Goal: Check status: Check status

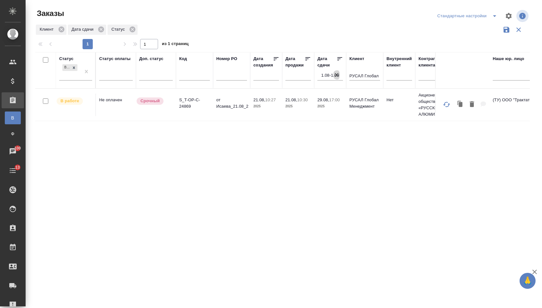
click at [338, 76] on icon "button" at bounding box center [336, 75] width 4 height 4
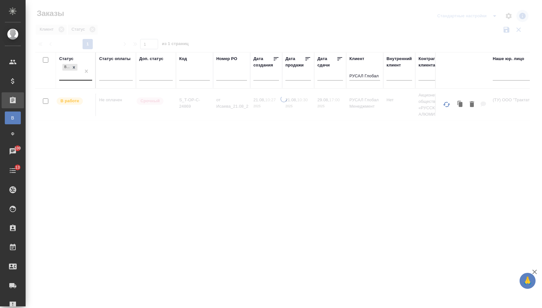
drag, startPoint x: 84, startPoint y: 75, endPoint x: 90, endPoint y: 80, distance: 8.3
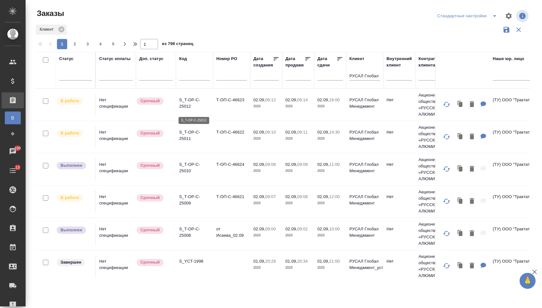
click at [206, 107] on p "S_T-OP-C-25012" at bounding box center [194, 103] width 31 height 13
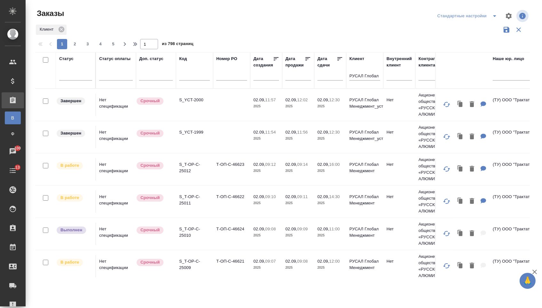
click at [206, 107] on td "S_YCT-2000" at bounding box center [194, 105] width 37 height 22
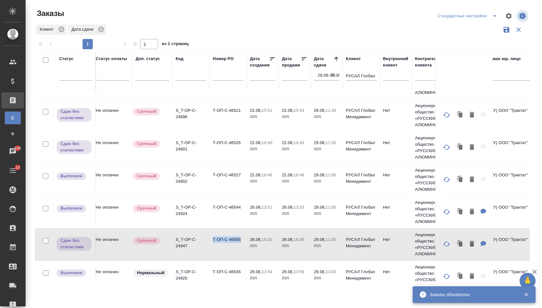
scroll to position [66, 4]
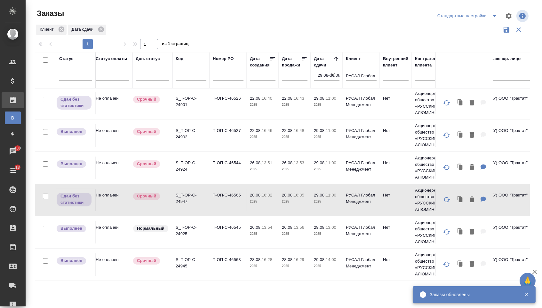
click at [337, 78] on input "29.08-30.08" at bounding box center [328, 75] width 22 height 9
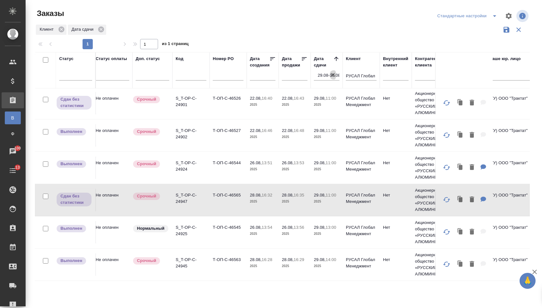
click at [334, 78] on icon "button" at bounding box center [333, 75] width 6 height 6
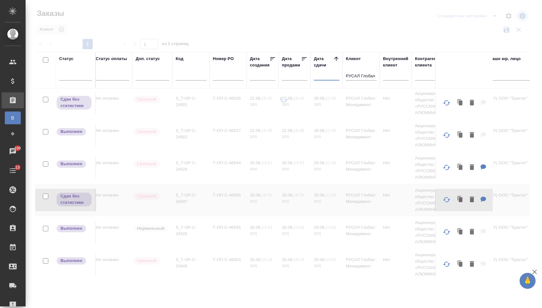
click at [329, 78] on input "text" at bounding box center [328, 75] width 22 height 9
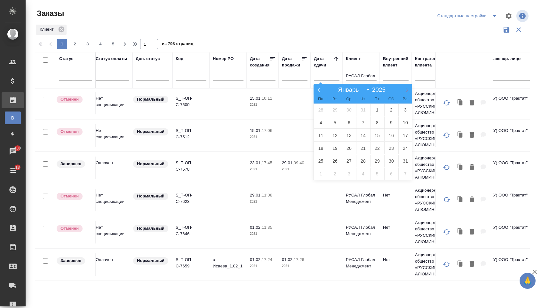
click at [406, 92] on icon at bounding box center [406, 90] width 4 height 4
select select "8"
click at [340, 109] on span "2" at bounding box center [335, 110] width 14 height 12
type div "2025-09-01T21:00:00.000Z"
click at [344, 109] on span "3" at bounding box center [349, 110] width 14 height 12
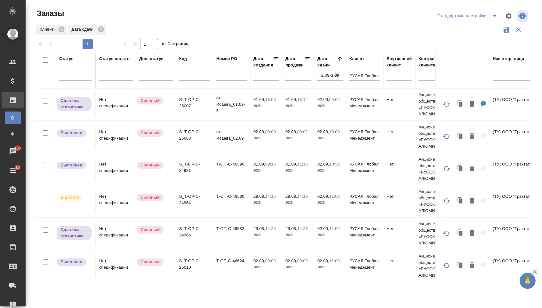
scroll to position [1, 0]
drag, startPoint x: 214, startPoint y: 201, endPoint x: 248, endPoint y: 201, distance: 34.8
click at [248, 201] on td "Т-ОП-С-46580" at bounding box center [231, 201] width 37 height 22
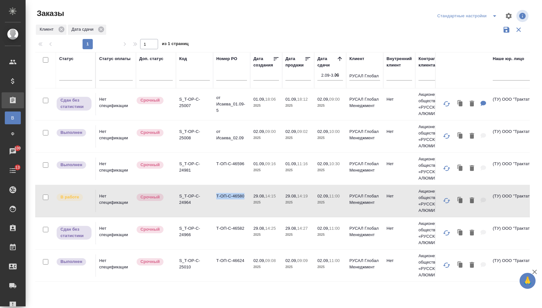
copy td "Т-ОП-С-46580"
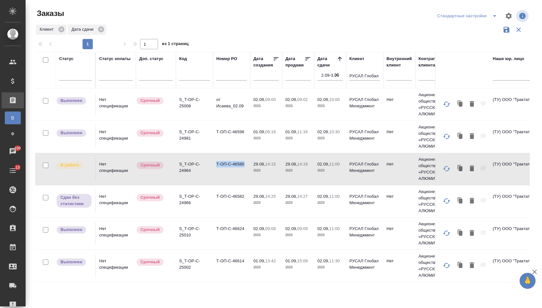
scroll to position [141, 0]
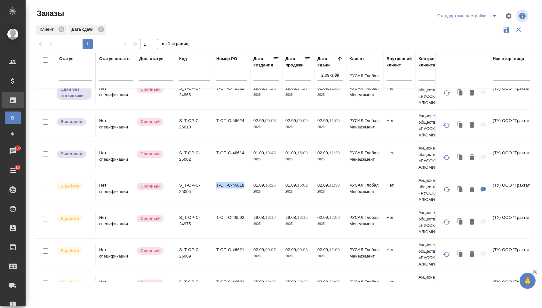
drag, startPoint x: 214, startPoint y: 189, endPoint x: 246, endPoint y: 191, distance: 31.7
click at [246, 191] on td "Т-ОП-С-46618" at bounding box center [231, 190] width 37 height 22
copy td "Т-ОП-С-46618"
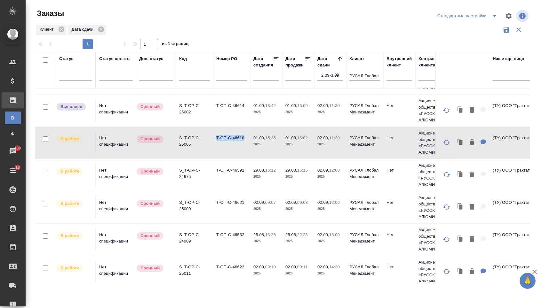
scroll to position [198, 0]
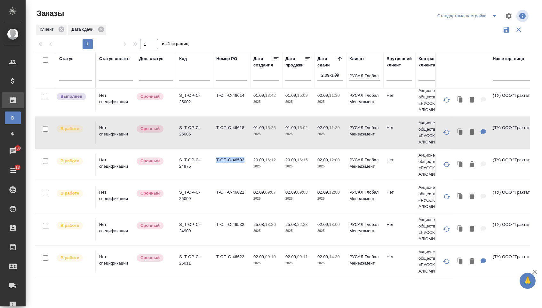
drag, startPoint x: 215, startPoint y: 163, endPoint x: 241, endPoint y: 166, distance: 25.7
click at [241, 166] on td "Т-ОП-С-46592" at bounding box center [231, 165] width 37 height 22
copy td "Т-ОП-С-46592"
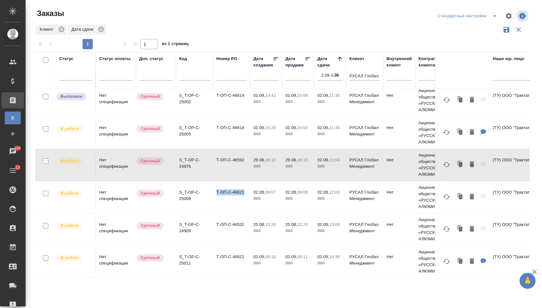
drag, startPoint x: 216, startPoint y: 198, endPoint x: 244, endPoint y: 198, distance: 28.1
click at [244, 198] on td "Т-ОП-С-46621" at bounding box center [231, 197] width 37 height 22
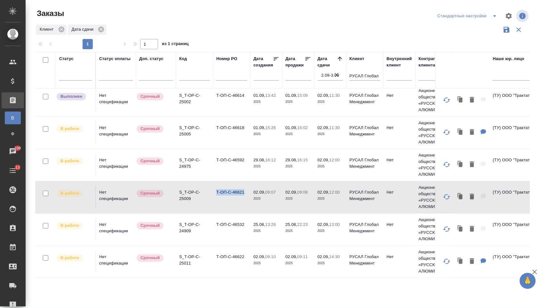
copy td "Т-ОП-С-46621"
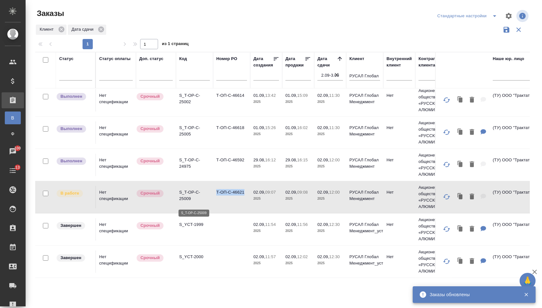
click at [206, 193] on p "S_T-OP-C-25009" at bounding box center [194, 195] width 31 height 13
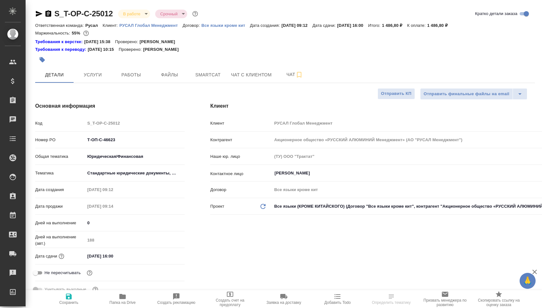
select select "RU"
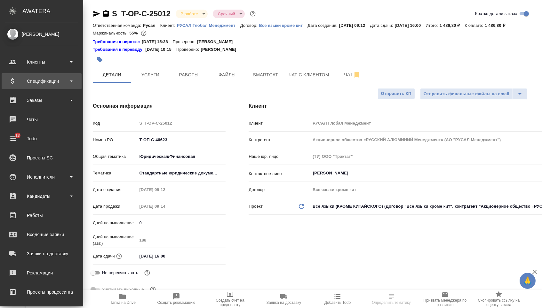
click at [53, 78] on div "Спецификации" at bounding box center [42, 81] width 74 height 10
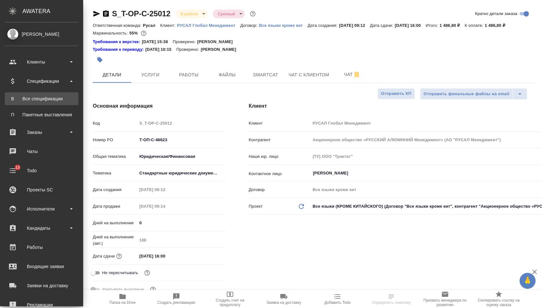
click at [43, 97] on div "Все спецификации" at bounding box center [41, 99] width 67 height 6
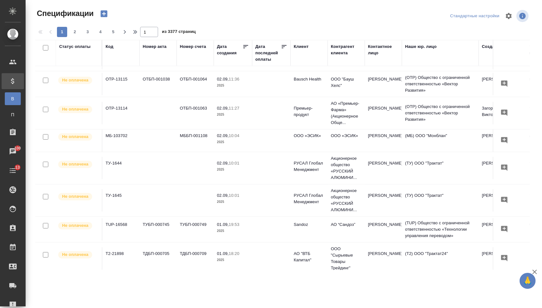
scroll to position [71, 0]
click at [123, 201] on td "ТУ-1645" at bounding box center [120, 199] width 37 height 22
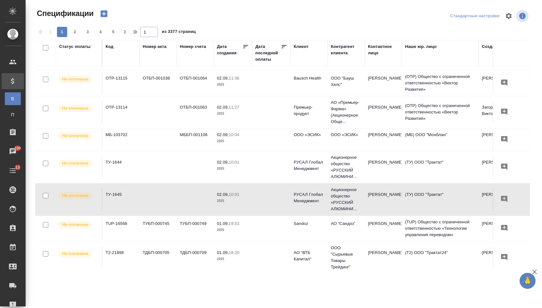
click at [123, 201] on td "ТУ-1645" at bounding box center [120, 199] width 37 height 22
click at [146, 168] on td at bounding box center [157, 167] width 37 height 22
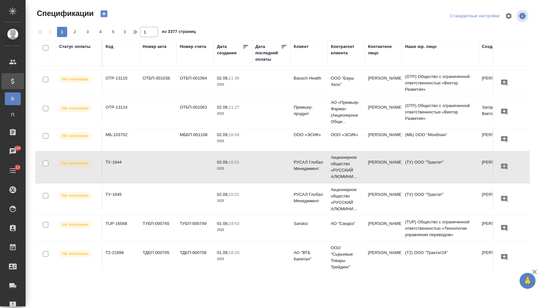
click at [146, 168] on td at bounding box center [157, 167] width 37 height 22
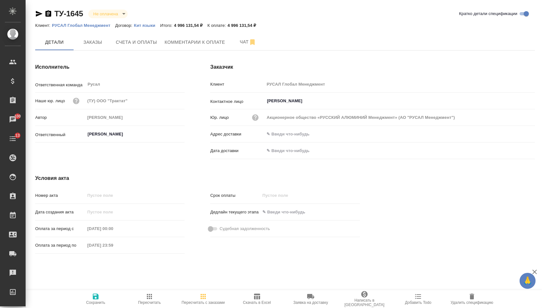
click at [259, 293] on icon "button" at bounding box center [257, 297] width 8 height 8
click at [255, 296] on icon "button" at bounding box center [257, 297] width 8 height 8
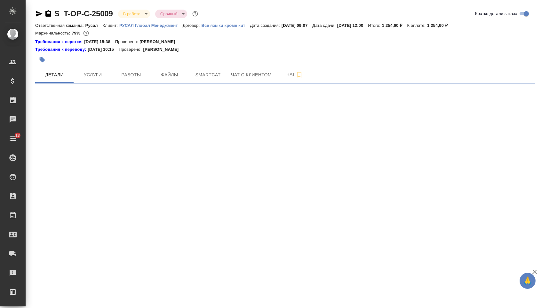
select select "RU"
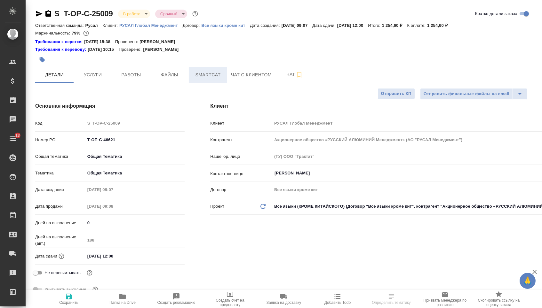
type textarea "x"
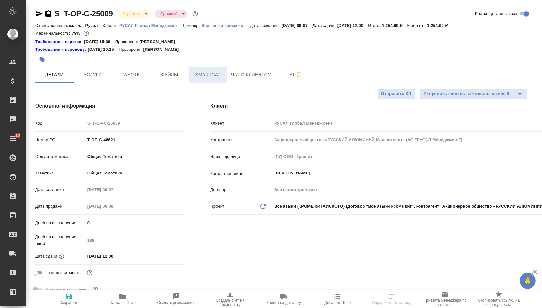
type textarea "x"
click at [192, 75] on span "Smartcat" at bounding box center [207, 75] width 31 height 8
type textarea "x"
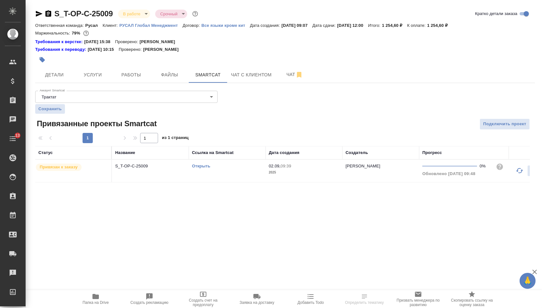
click at [193, 168] on link "Открыть" at bounding box center [201, 166] width 18 height 5
click at [199, 168] on link "Открыть" at bounding box center [201, 166] width 18 height 5
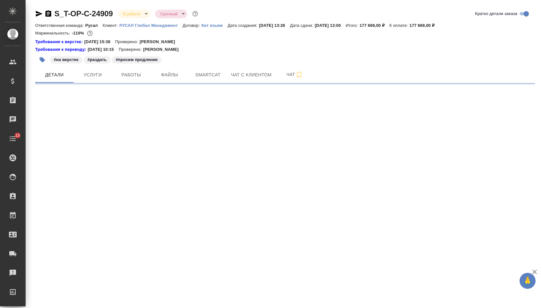
select select "RU"
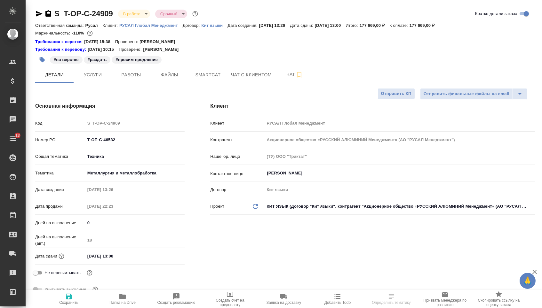
type textarea "x"
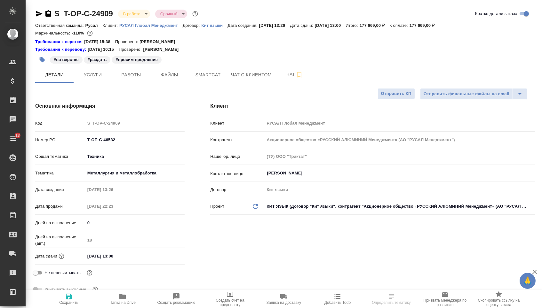
type textarea "x"
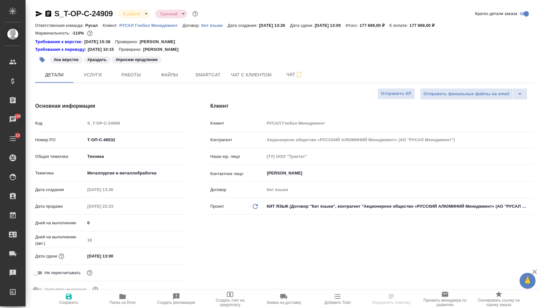
type textarea "x"
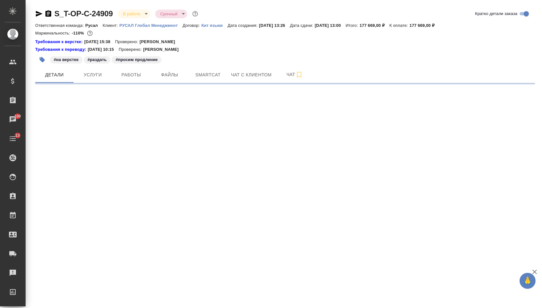
select select "RU"
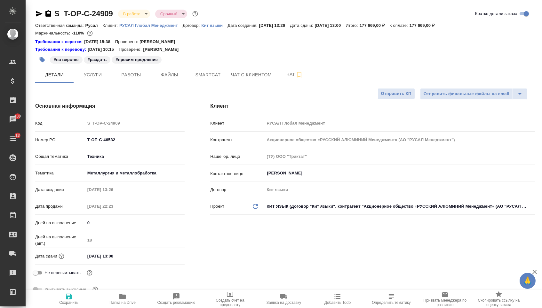
type textarea "x"
click at [135, 79] on span "Работы" at bounding box center [131, 75] width 31 height 8
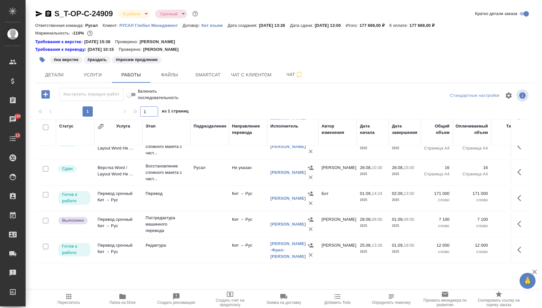
scroll to position [79, 0]
